Goal: Task Accomplishment & Management: Manage account settings

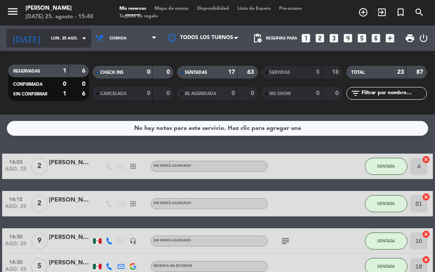
click at [57, 35] on input "lun. 25 ago." at bounding box center [75, 38] width 56 height 13
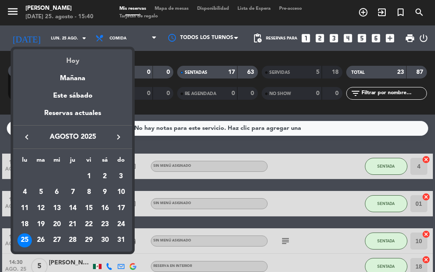
click at [73, 61] on div "Hoy" at bounding box center [72, 57] width 119 height 17
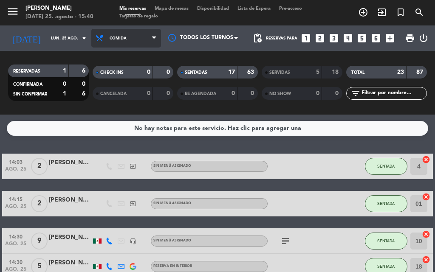
click at [107, 35] on span "Comida" at bounding box center [126, 38] width 70 height 19
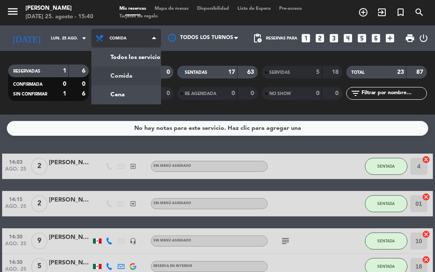
click at [113, 75] on div "menu [PERSON_NAME] [DATE] 25. agosto - 15:40 Mis reservas Mapa de mesas Disponi…" at bounding box center [217, 57] width 435 height 115
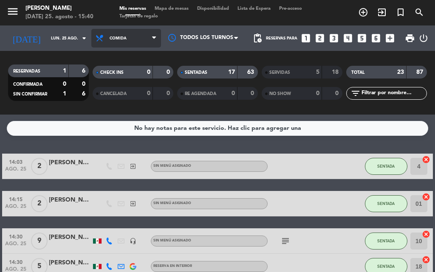
click at [108, 45] on span "Comida" at bounding box center [126, 38] width 70 height 19
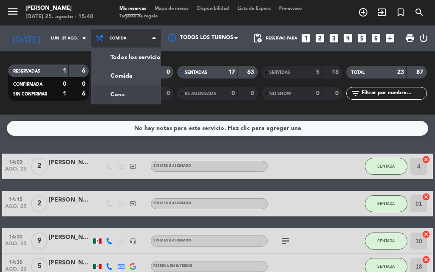
click at [113, 92] on div "menu [PERSON_NAME] [DATE] 25. agosto - 15:40 Mis reservas Mapa de mesas Disponi…" at bounding box center [217, 57] width 435 height 115
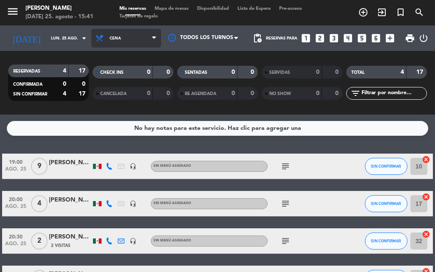
click at [113, 44] on span "Cena" at bounding box center [126, 38] width 70 height 19
click at [120, 71] on div "menu [PERSON_NAME] [DATE] 25. agosto - 15:41 Mis reservas Mapa de mesas Disponi…" at bounding box center [217, 57] width 435 height 115
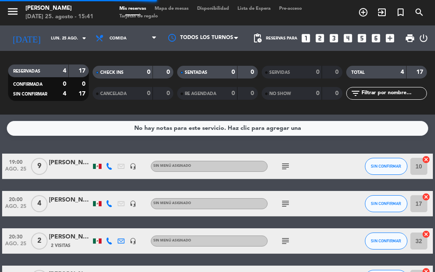
click at [184, 8] on span "Mapa de mesas" at bounding box center [171, 8] width 42 height 5
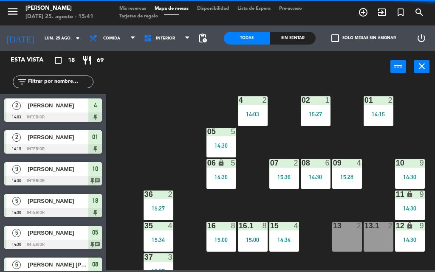
click at [308, 43] on div "Sin sentar" at bounding box center [293, 38] width 46 height 13
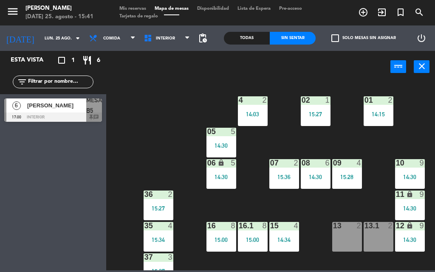
click at [303, 36] on div "Sin sentar" at bounding box center [293, 38] width 46 height 13
